Goal: Transaction & Acquisition: Purchase product/service

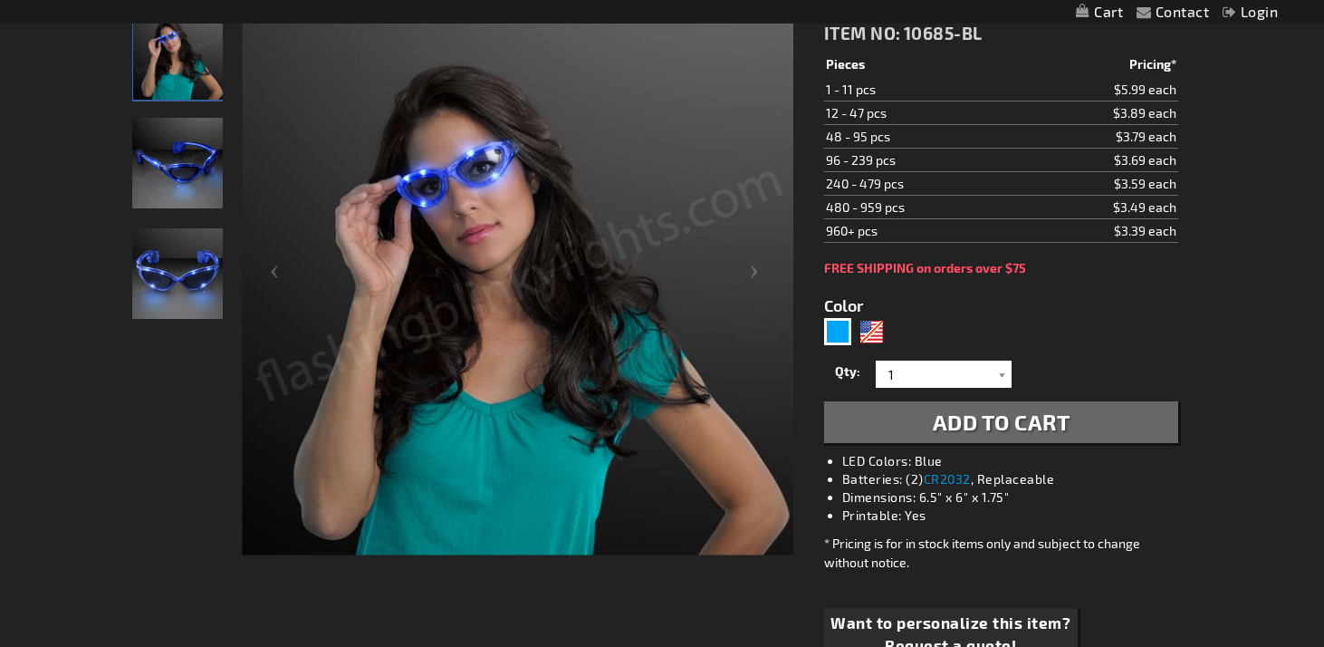
scroll to position [199, 0]
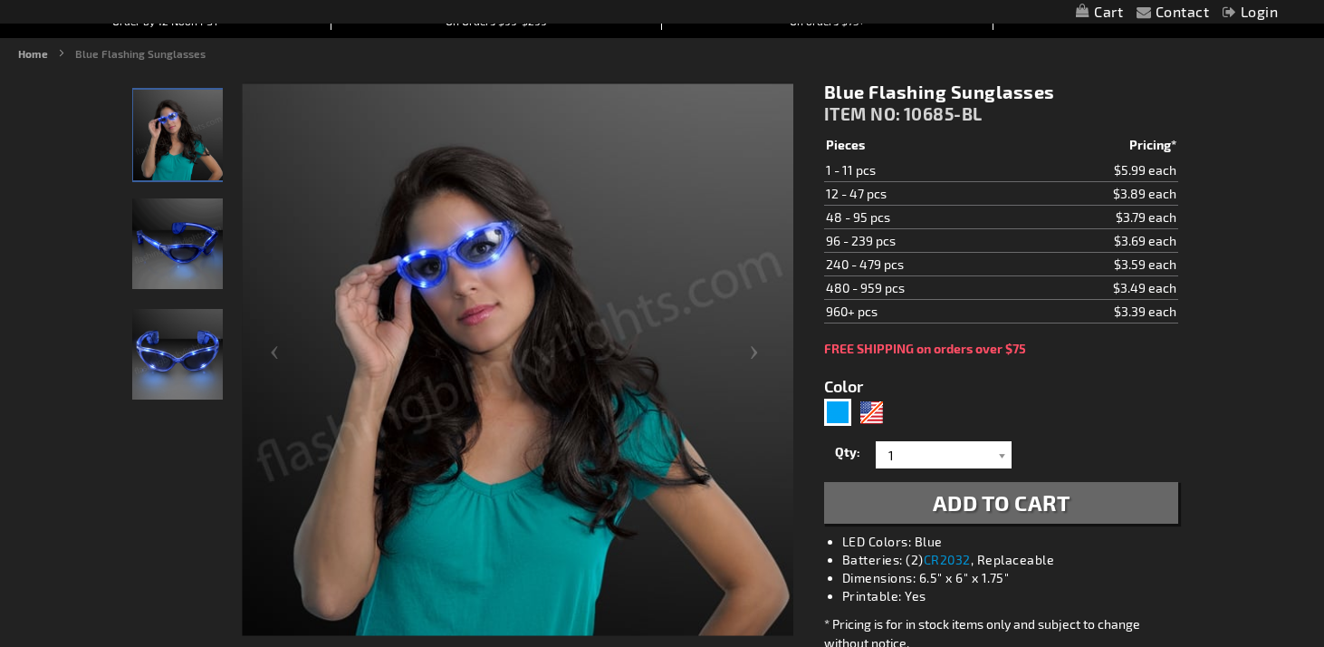
click at [191, 273] on img "600" at bounding box center [177, 243] width 91 height 91
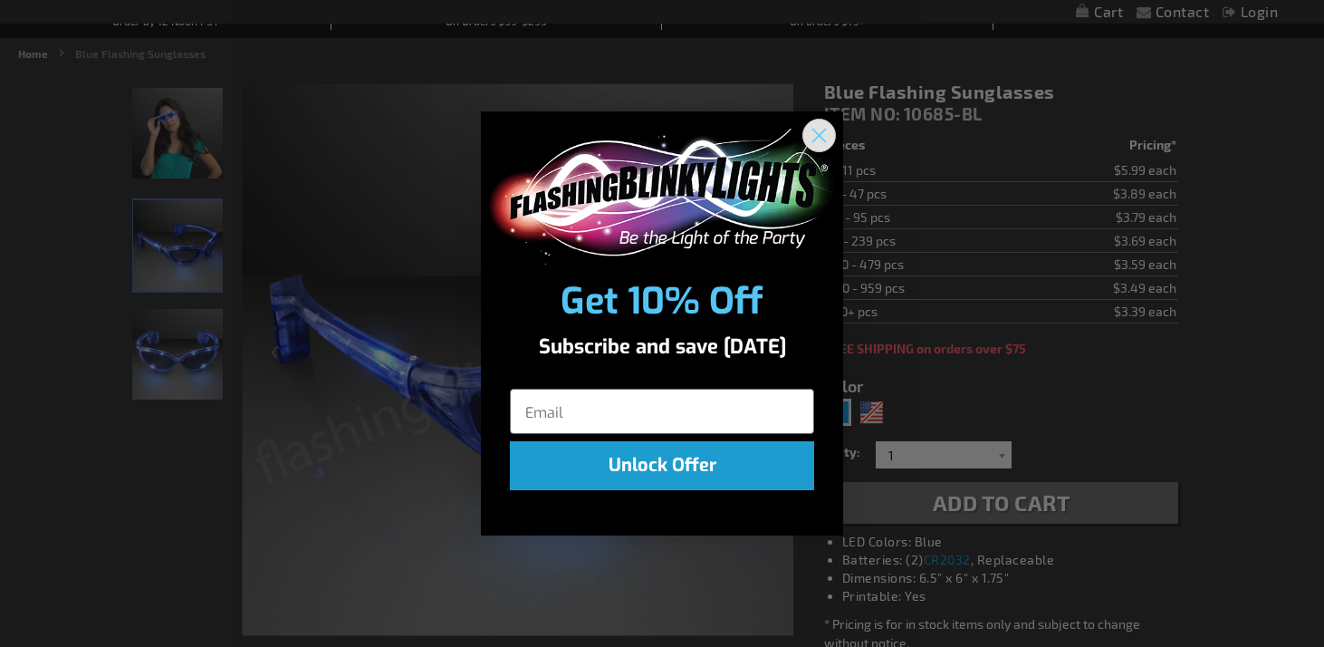
click at [820, 125] on circle "Close dialog" at bounding box center [819, 135] width 30 height 30
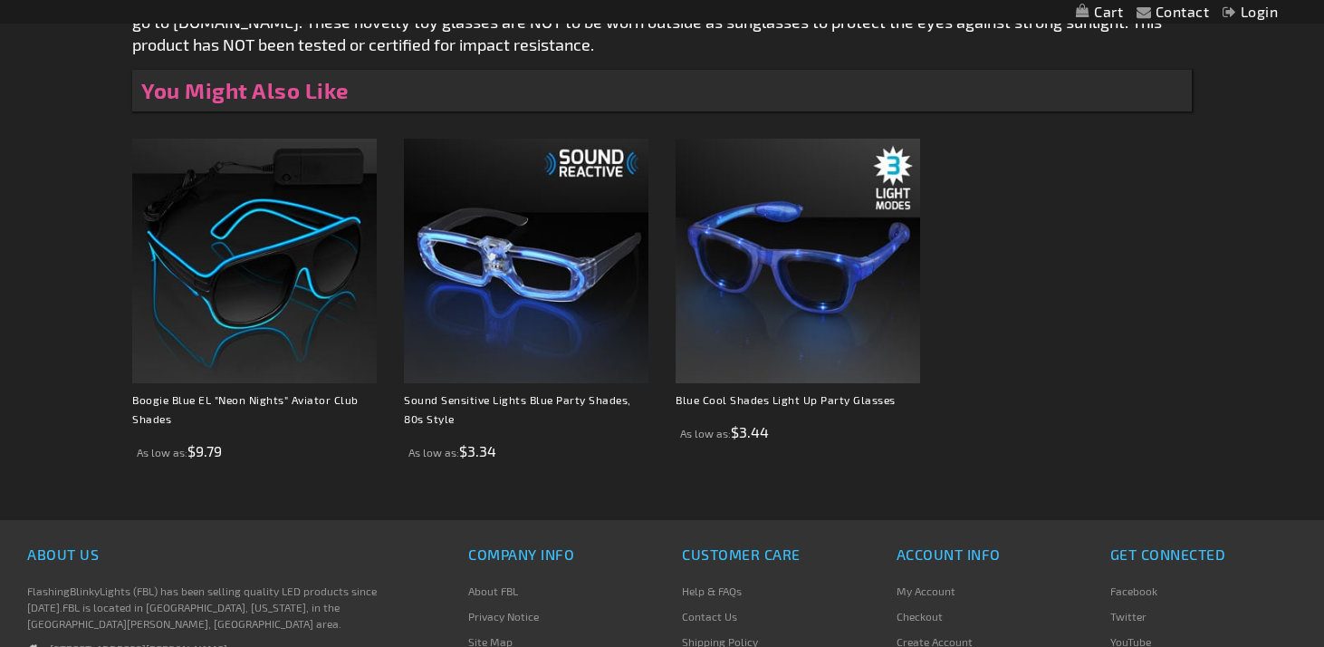
scroll to position [1402, 0]
click at [275, 294] on img at bounding box center [254, 260] width 245 height 245
click at [302, 400] on link "Boogie Blue EL "Neon Nights" Aviator Club Shades" at bounding box center [245, 408] width 226 height 32
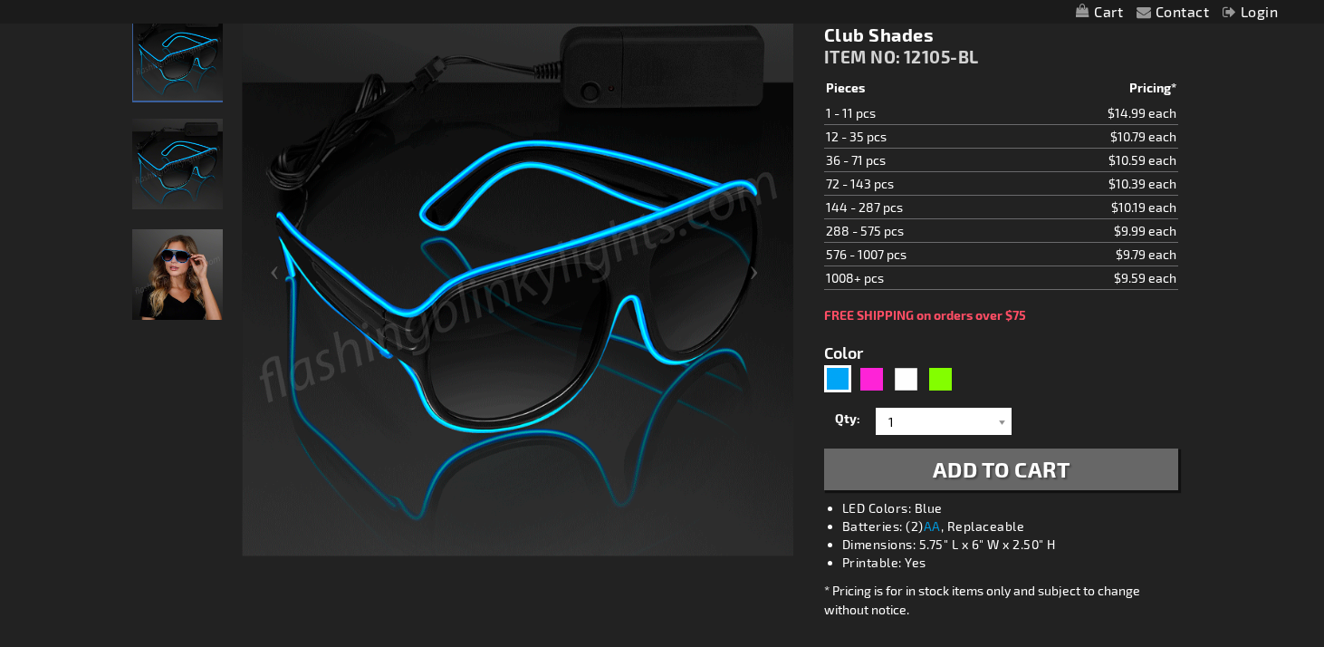
scroll to position [217, 0]
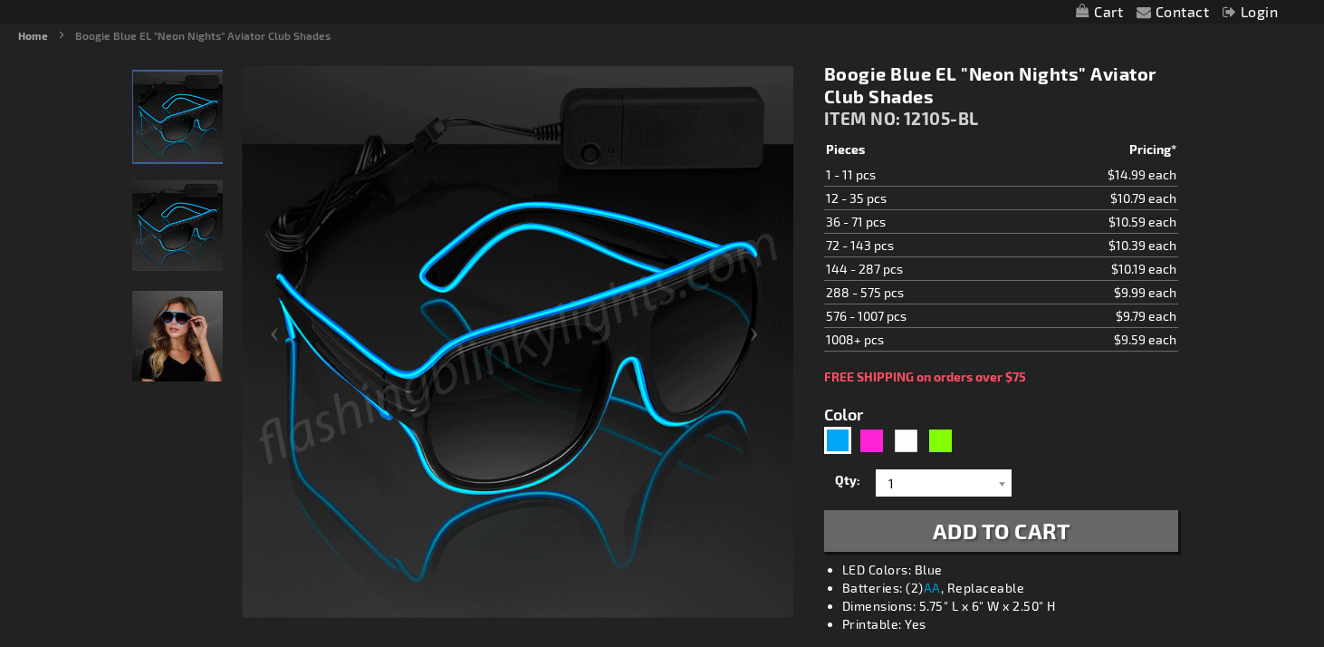
click at [139, 344] on img "Woman wearing Blue Light Up EL Wire Glow Aviator Sunglasses" at bounding box center [177, 336] width 91 height 91
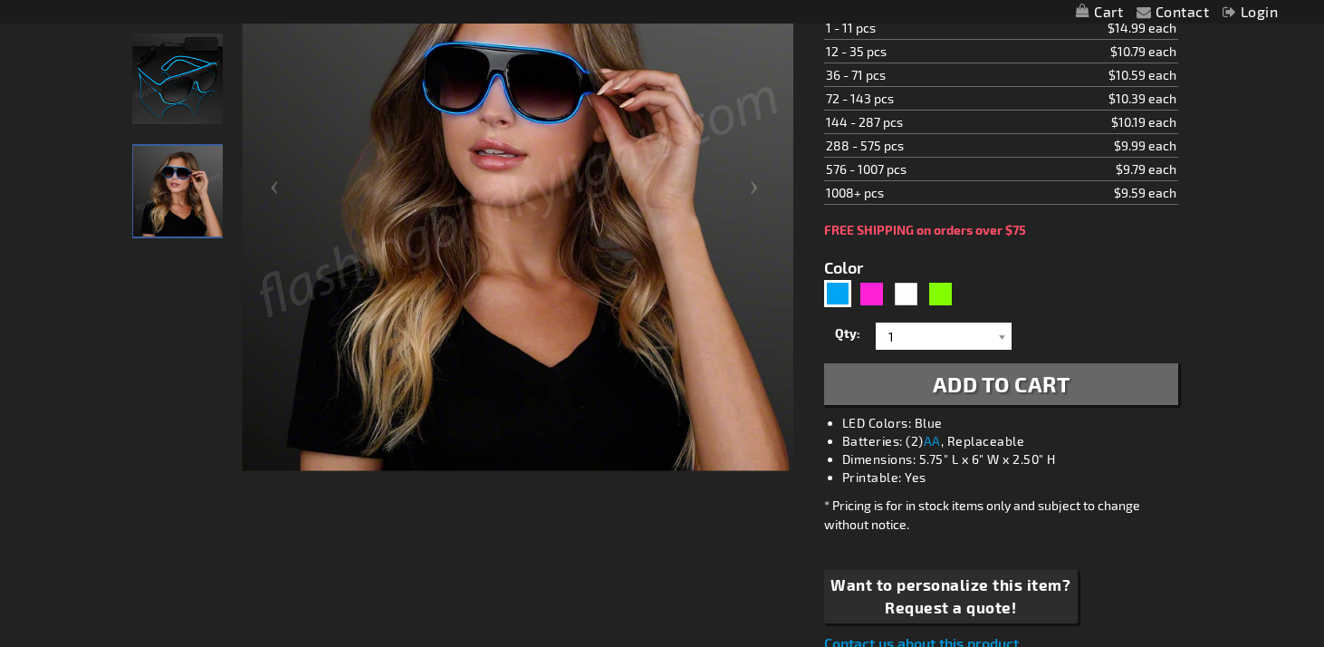
scroll to position [367, 0]
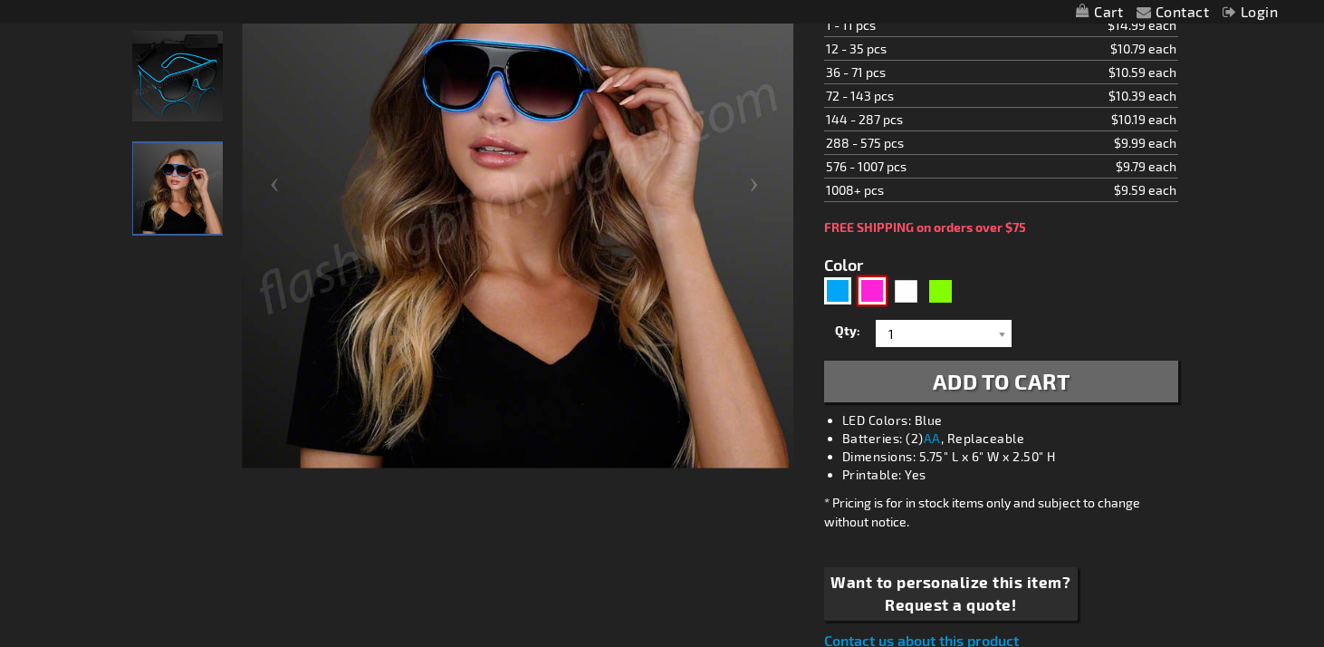
click at [871, 303] on div "Pink" at bounding box center [872, 290] width 27 height 27
type input "5639"
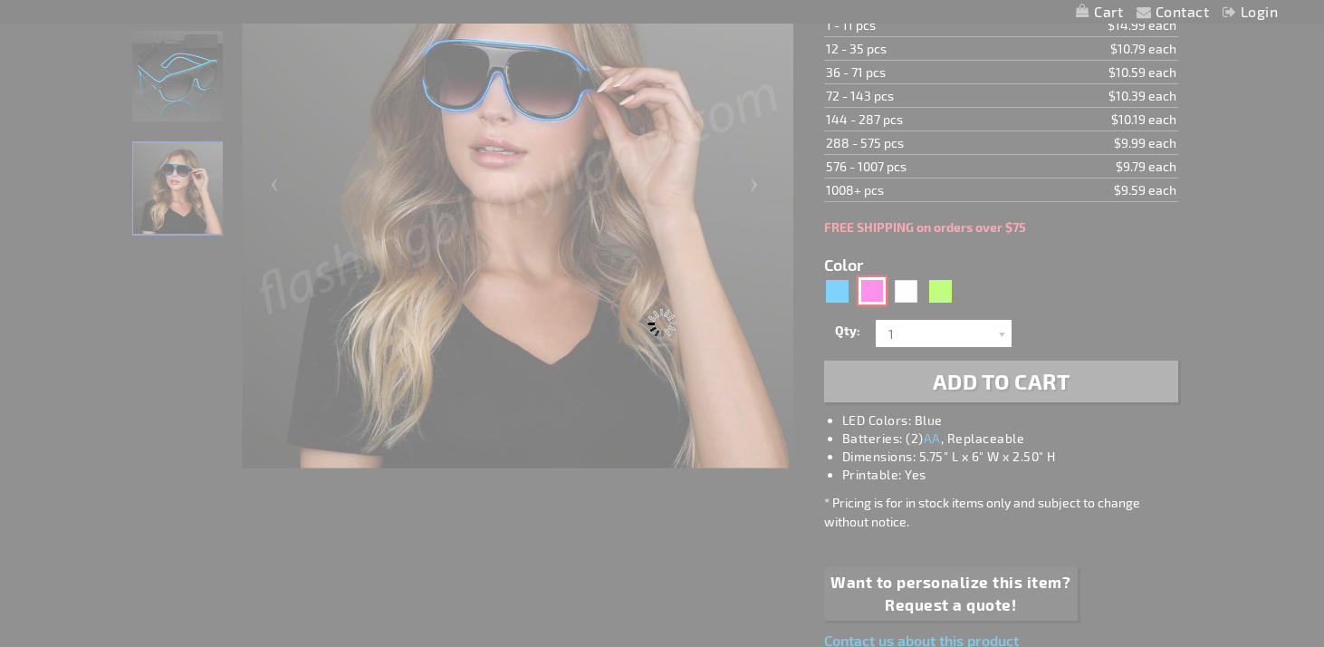
type input "12105-PK"
type input "Customize - Party Pink &quot;Neon Nights&quot; Aviator EL Wire Shades - ITEM NO…"
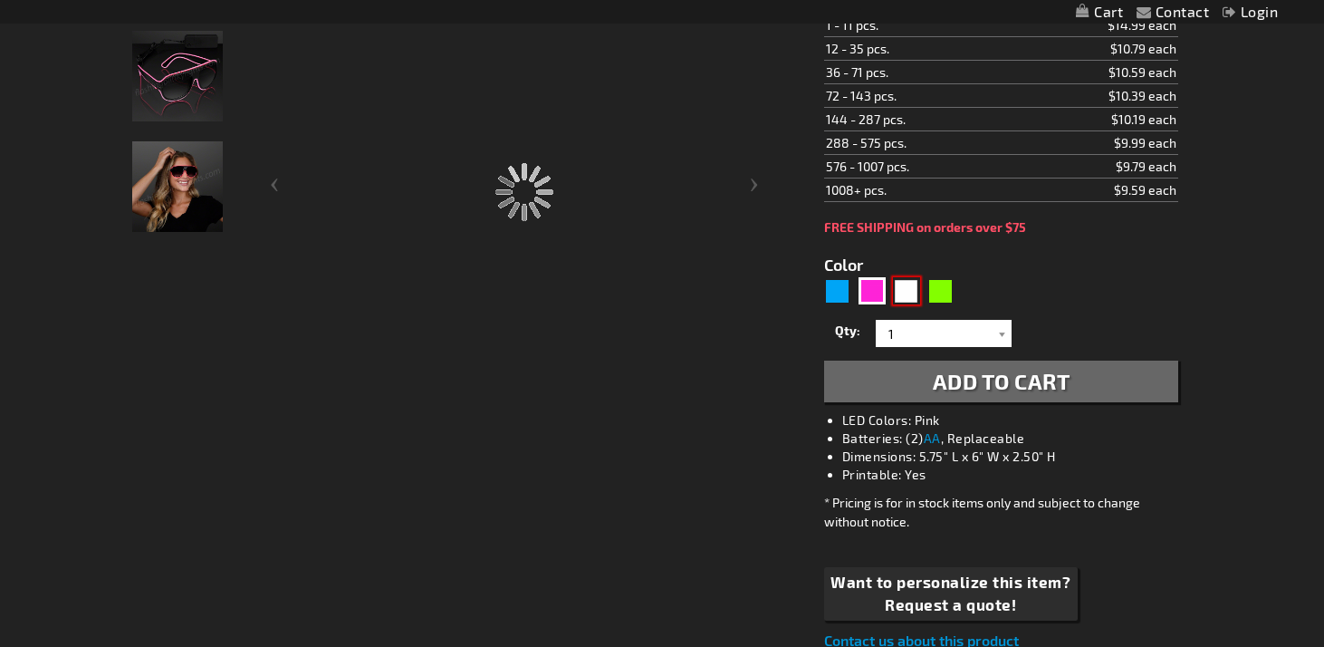
click at [908, 292] on div "White" at bounding box center [906, 290] width 27 height 27
type input "5646"
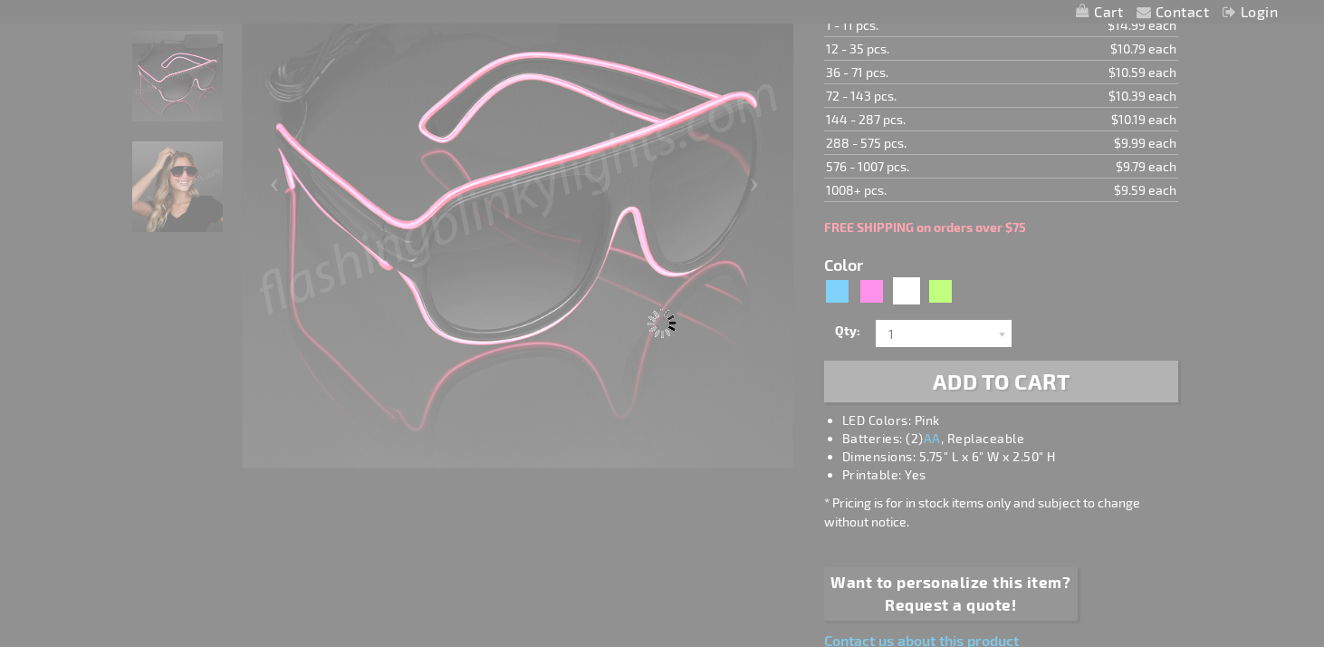
click at [837, 293] on div "Please wait..." at bounding box center [662, 323] width 1324 height 647
type input "12105-WT"
type input "Customize - Wild White &quot;Neon Nights&quot; EL Wire Aviator Glasses - ITEM N…"
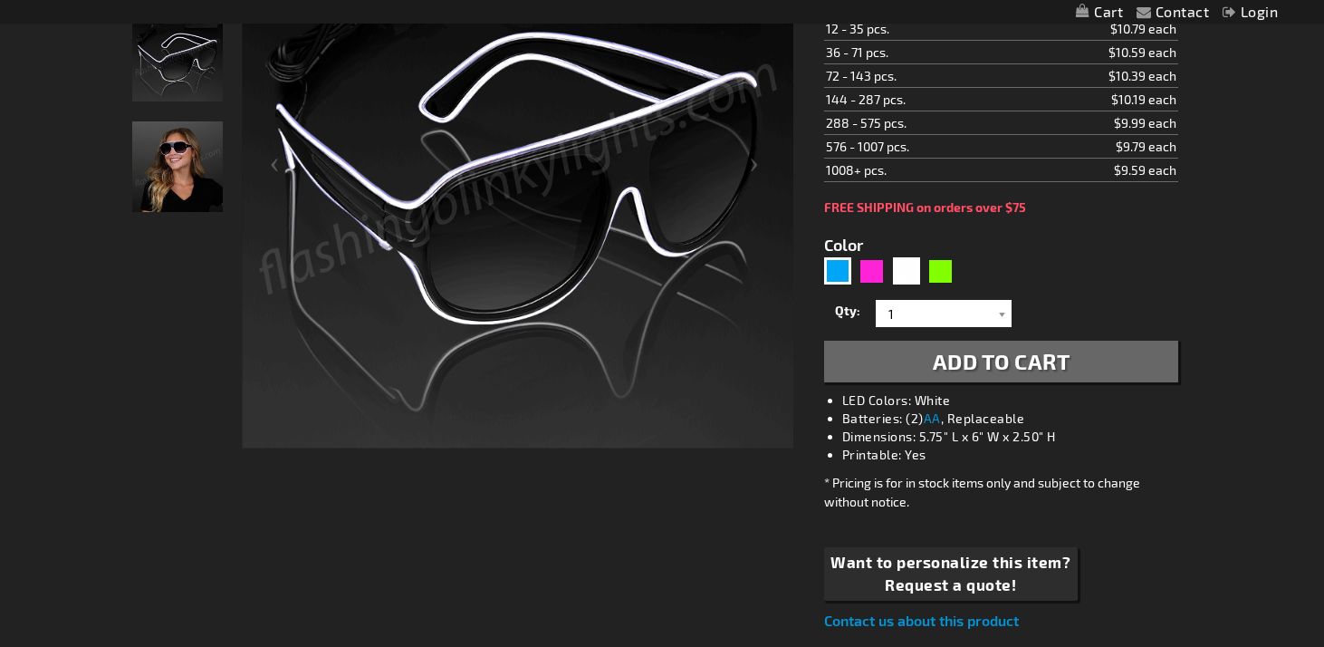
scroll to position [385, 0]
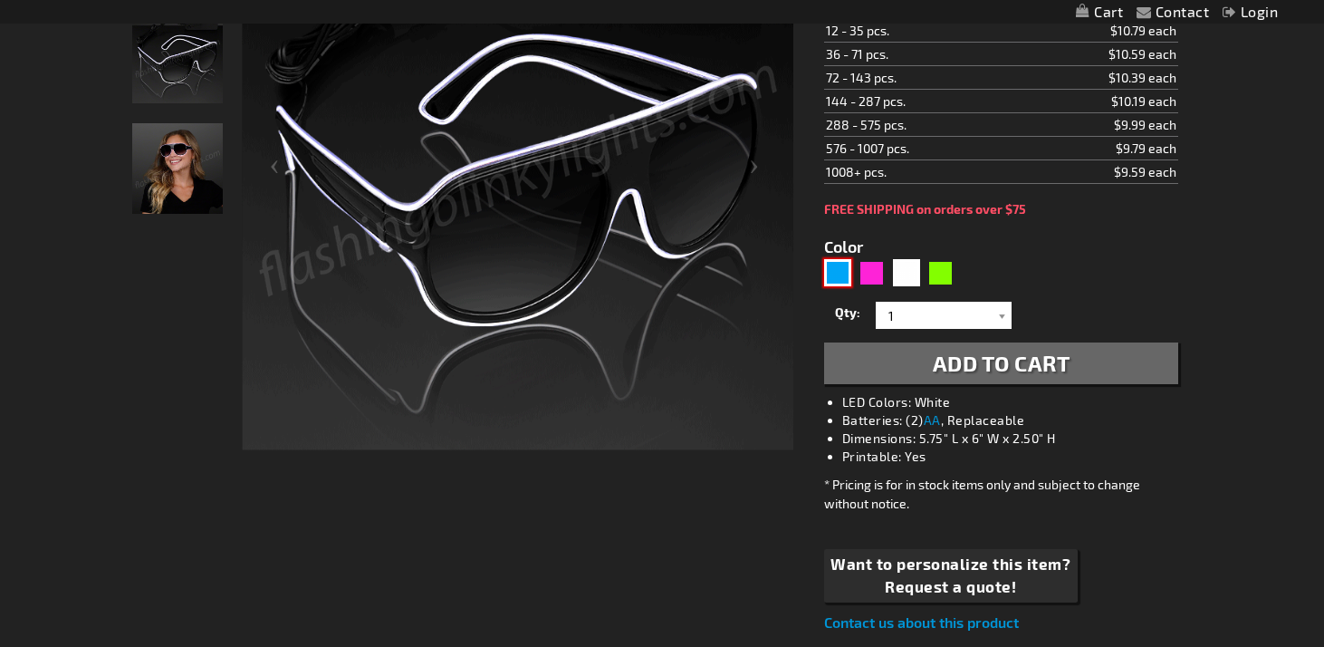
click at [841, 284] on div "Blue" at bounding box center [837, 272] width 27 height 27
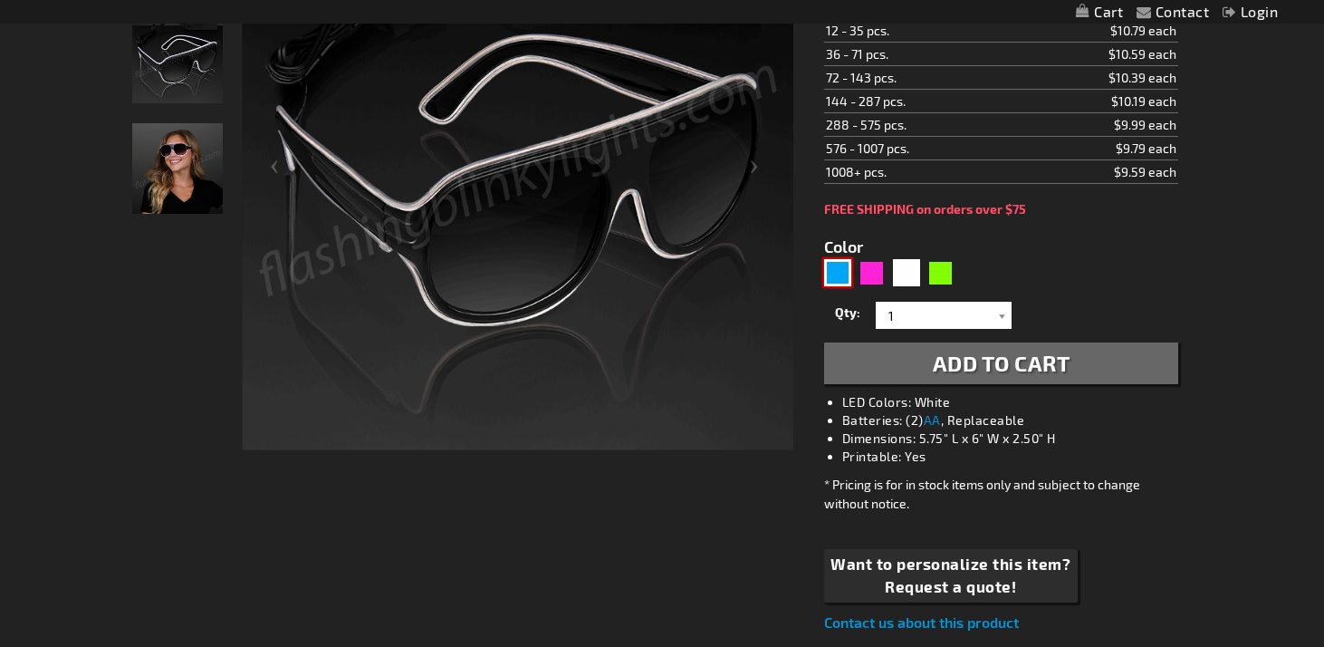
type input "5629"
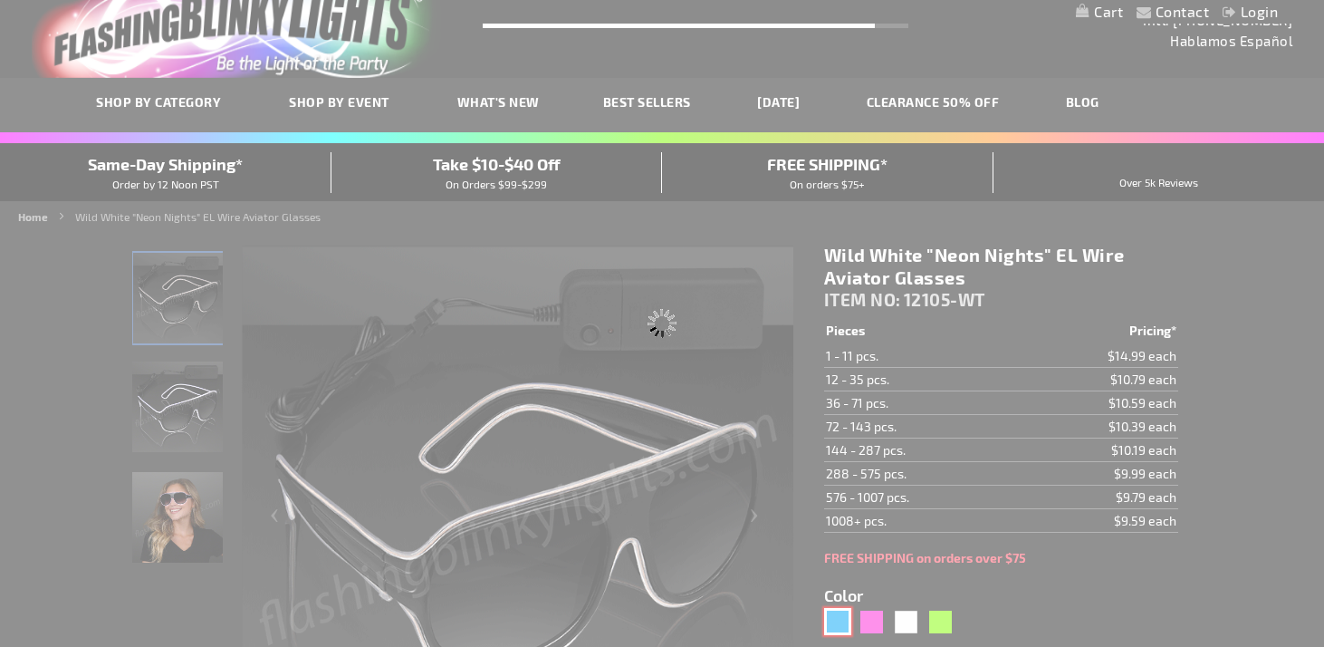
scroll to position [37, 0]
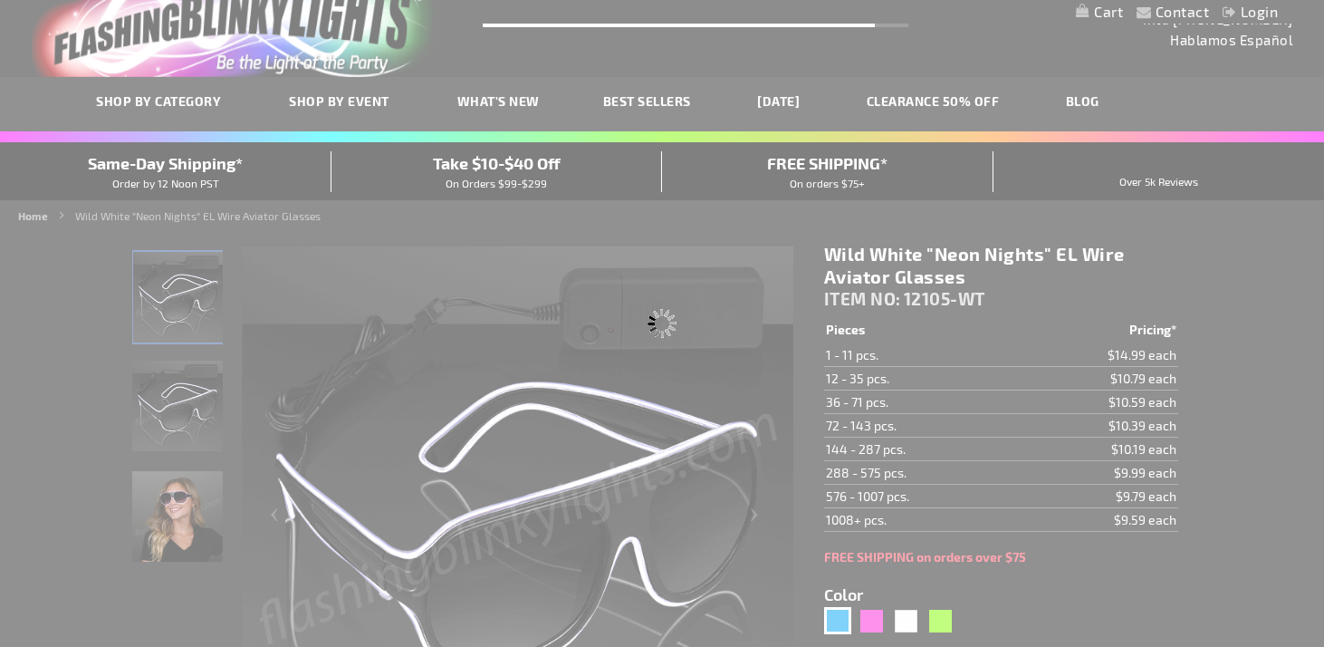
type input "12105-BL"
type input "Customize - Boogie Blue EL &quot;Neon Nights&quot; Aviator Club Shades - ITEM N…"
